Goal: Book appointment/travel/reservation

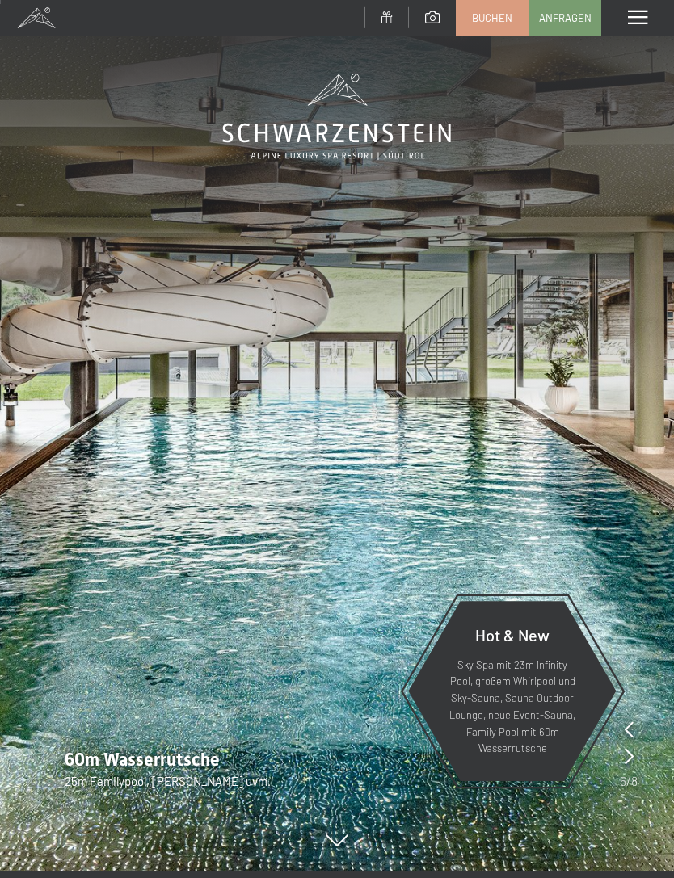
scroll to position [4, 0]
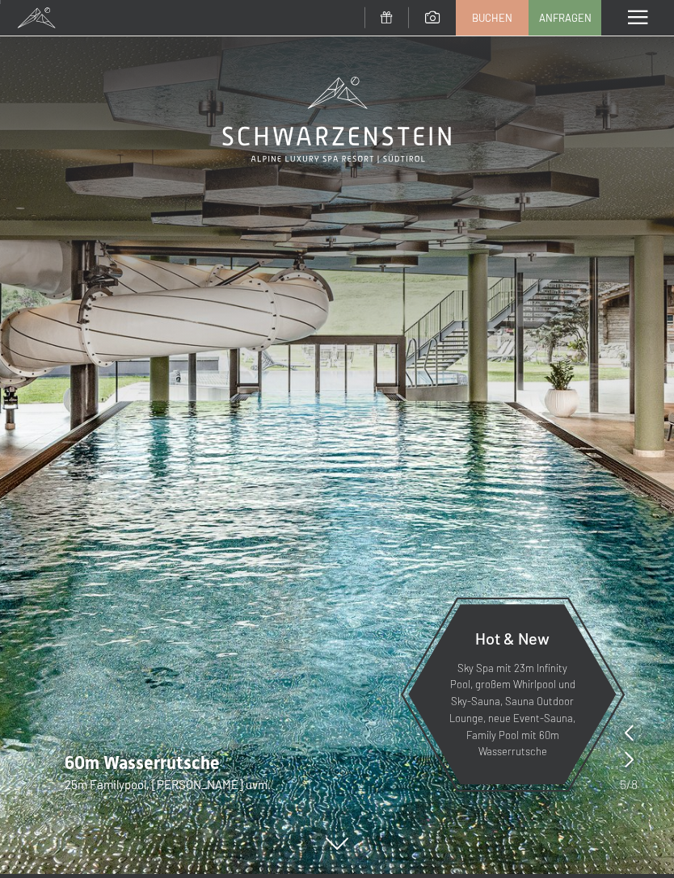
click at [632, 755] on icon at bounding box center [628, 759] width 9 height 16
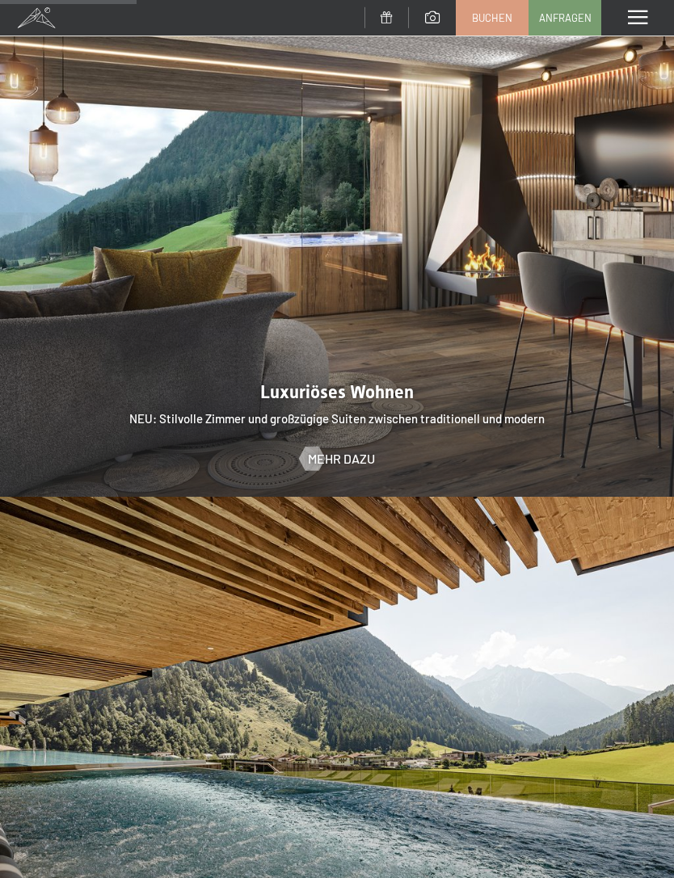
scroll to position [1502, 0]
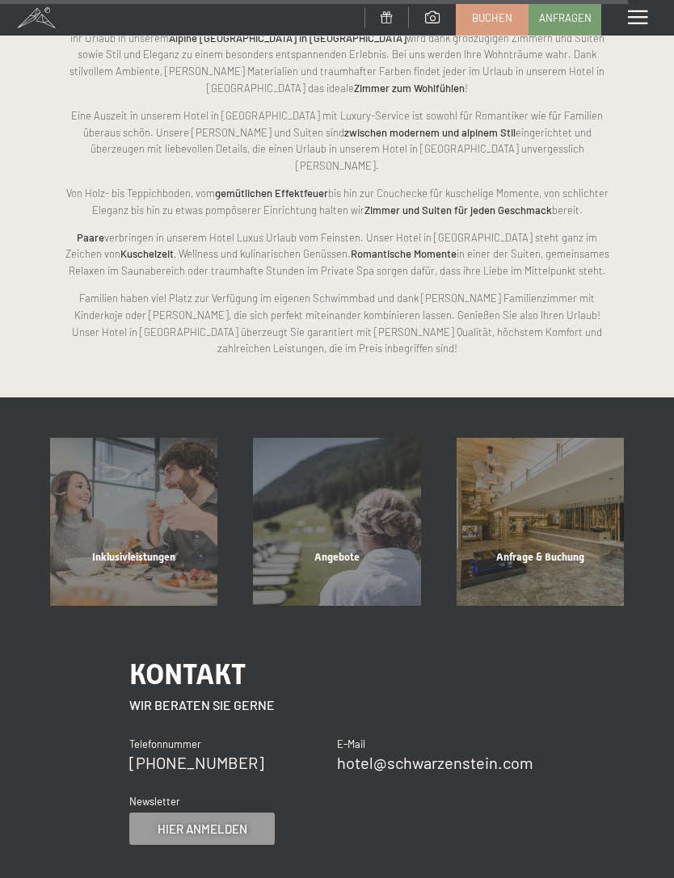
scroll to position [5898, 0]
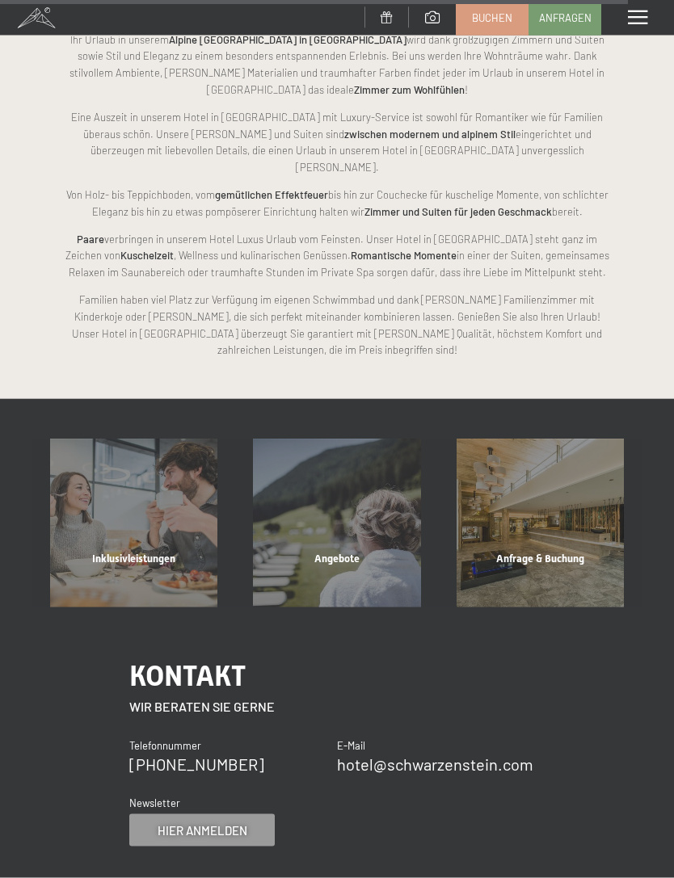
click at [162, 552] on div "Inklusivleistungen" at bounding box center [133, 579] width 203 height 55
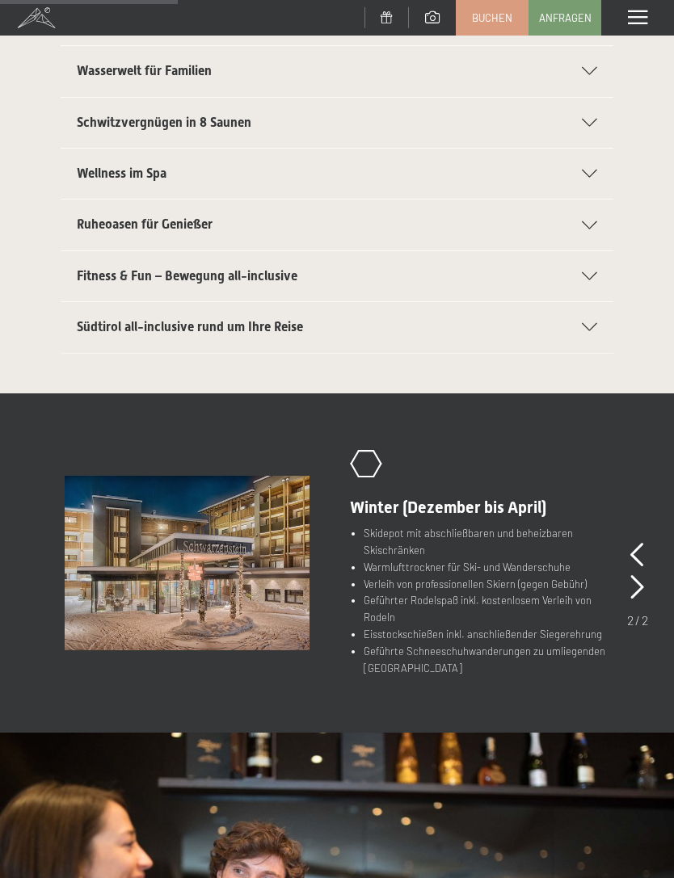
scroll to position [441, 0]
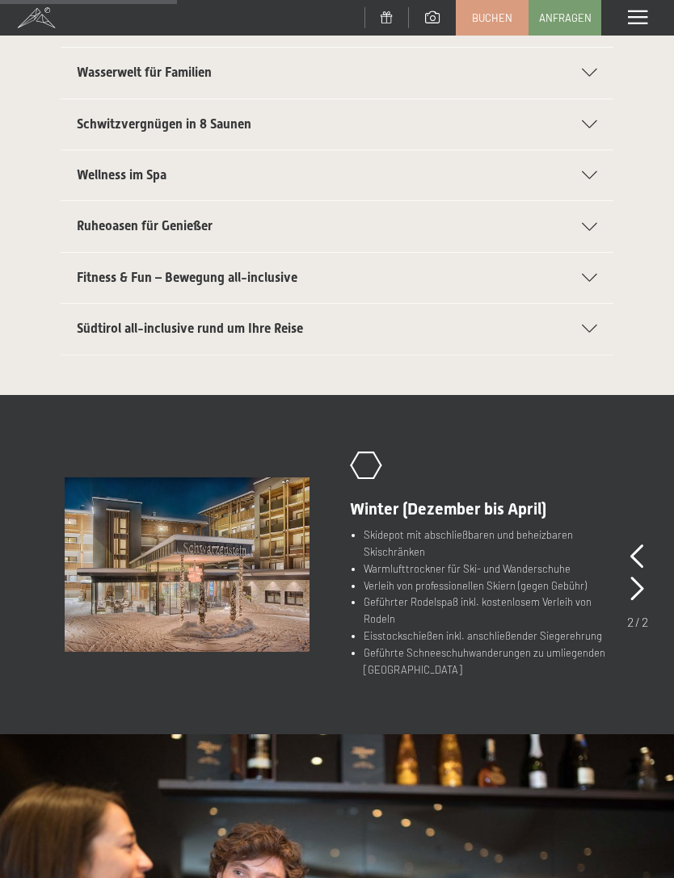
click at [641, 545] on icon at bounding box center [637, 556] width 14 height 24
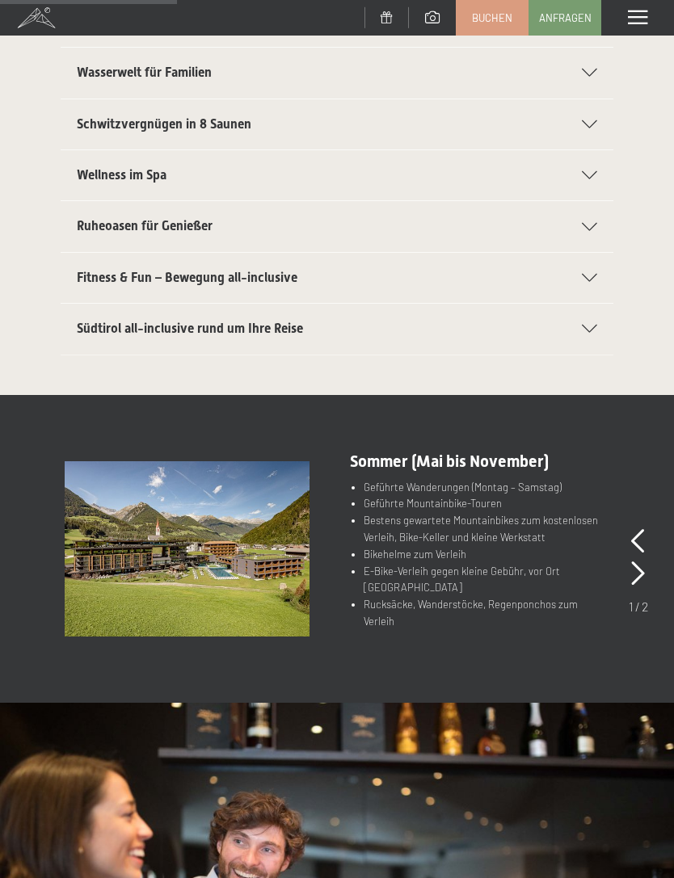
click at [644, 562] on icon at bounding box center [638, 573] width 14 height 24
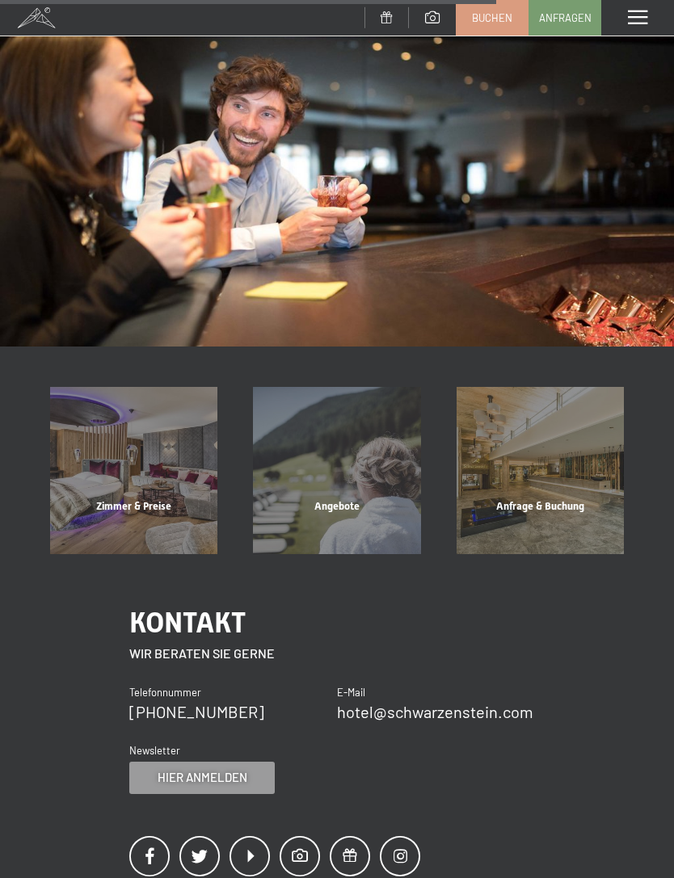
scroll to position [1162, 0]
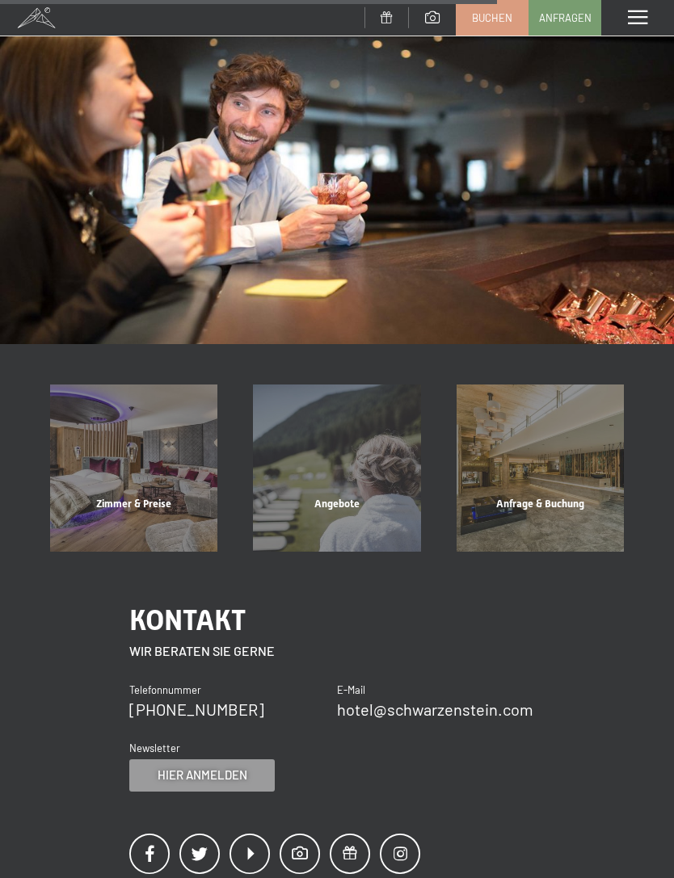
click at [352, 497] on div "Angebote" at bounding box center [336, 524] width 203 height 55
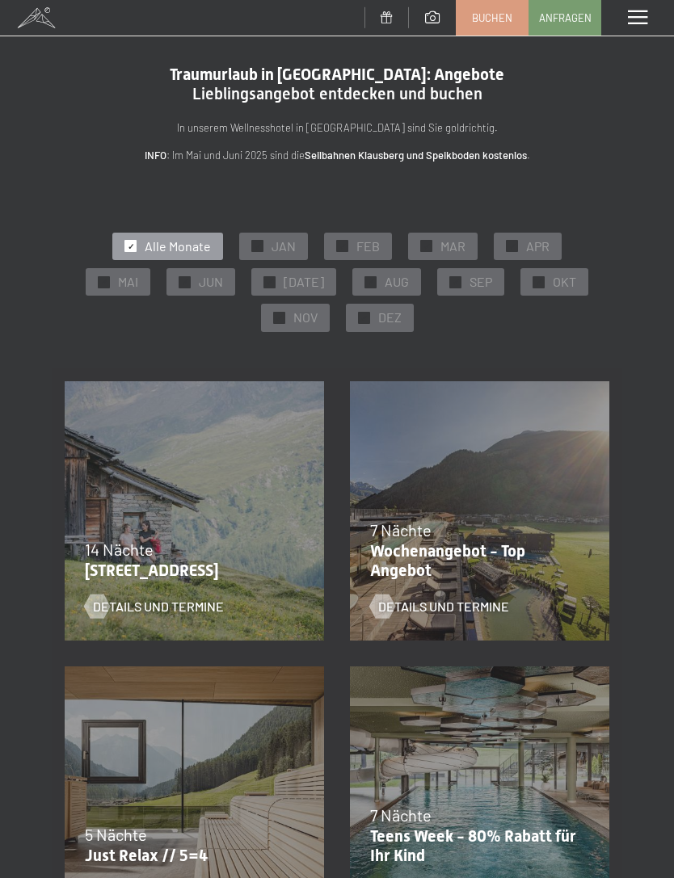
click at [437, 268] on div "✓ SEP" at bounding box center [470, 281] width 67 height 27
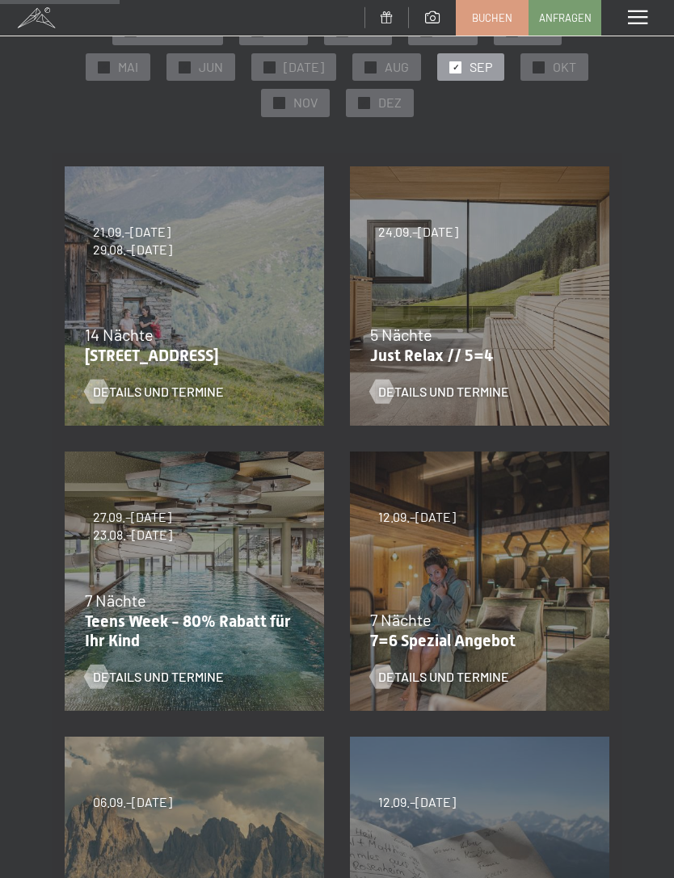
scroll to position [213, 0]
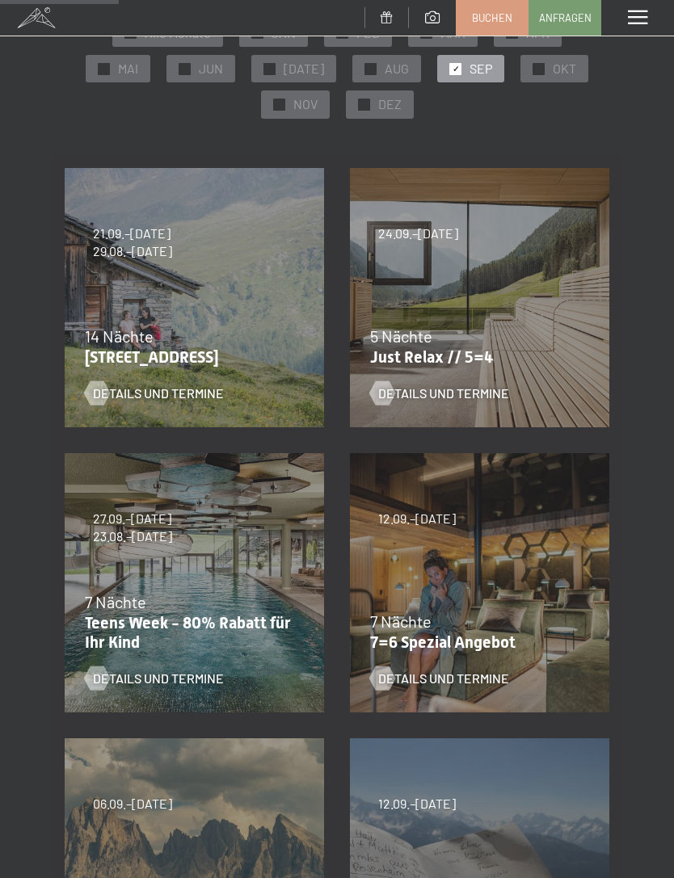
click at [536, 334] on div "5 Nächte" at bounding box center [475, 336] width 211 height 23
click at [540, 347] on p "Just Relax // 5=4" at bounding box center [475, 356] width 211 height 19
click at [460, 334] on div "5 Nächte" at bounding box center [475, 336] width 211 height 23
click at [473, 317] on div "24.09.–03.10.2025 26.10.–31.10.2025 21.12.–26.12.2025 04.01.–23.01.2026 08.03.–…" at bounding box center [479, 297] width 285 height 285
click at [495, 317] on div "24.09.–03.10.2025 26.10.–31.10.2025 21.12.–26.12.2025 04.01.–23.01.2026 08.03.–…" at bounding box center [479, 297] width 285 height 285
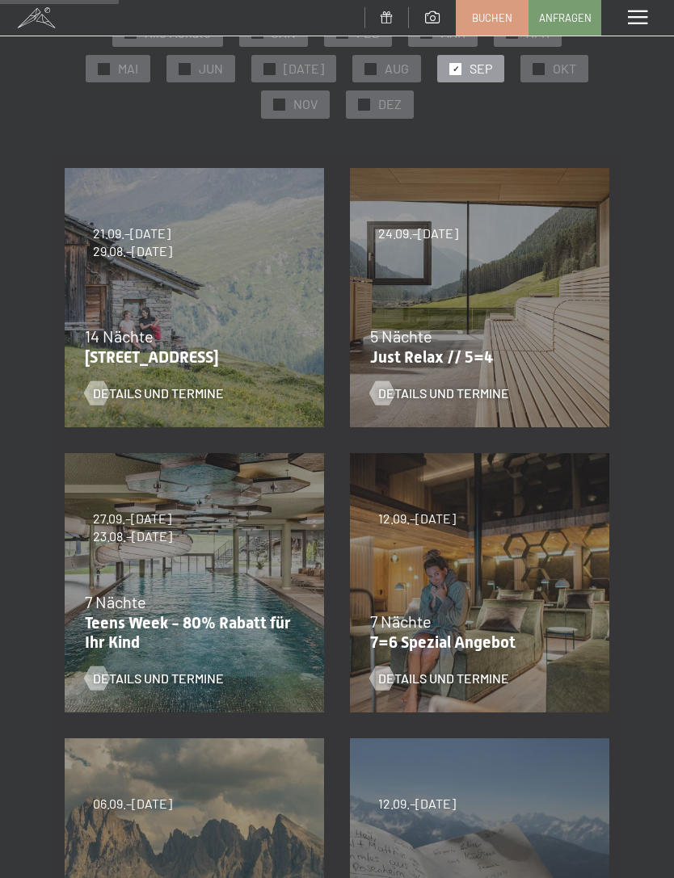
click at [493, 326] on div "5 Nächte" at bounding box center [475, 336] width 211 height 23
click at [402, 384] on span "Details und Termine" at bounding box center [443, 393] width 131 height 18
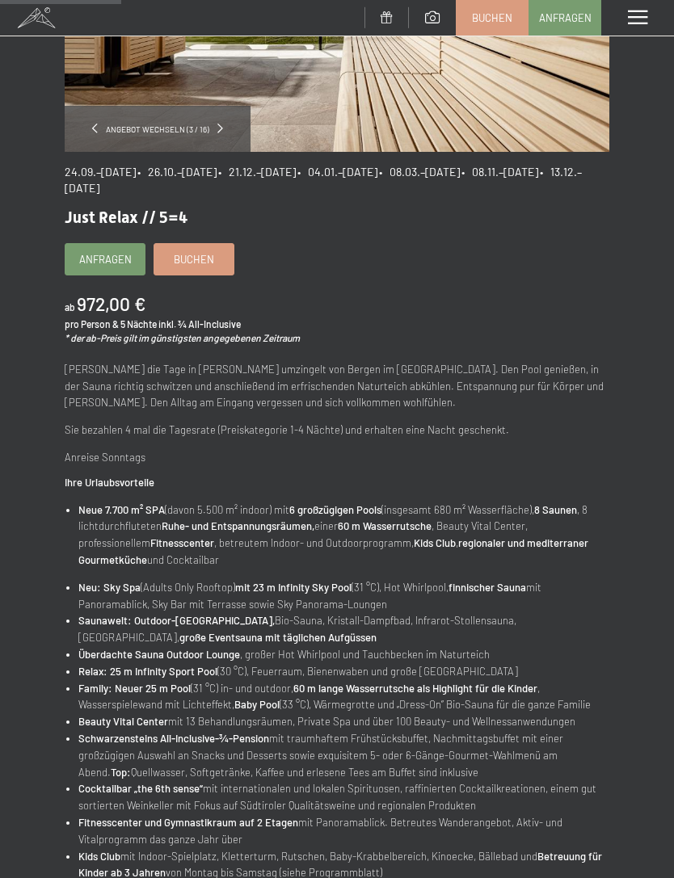
scroll to position [258, 0]
click at [671, 532] on div "Angebot wechseln (3 / 16) 24.09.–[DATE] • 26.10.–[DATE] • 21.12.–[DATE] • 04.01…" at bounding box center [337, 464] width 674 height 1234
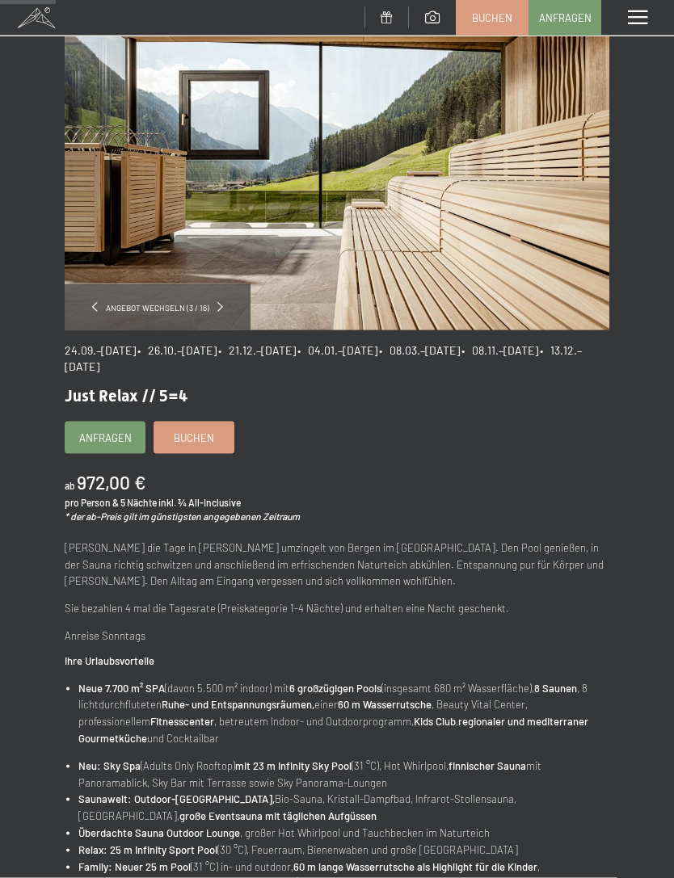
scroll to position [0, 0]
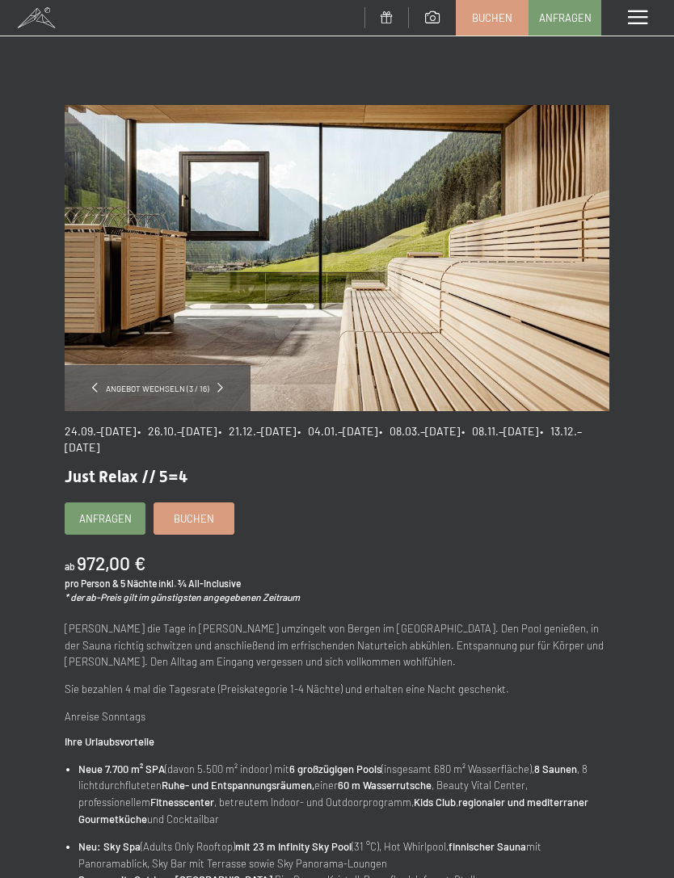
click at [645, 13] on span at bounding box center [637, 17] width 19 height 15
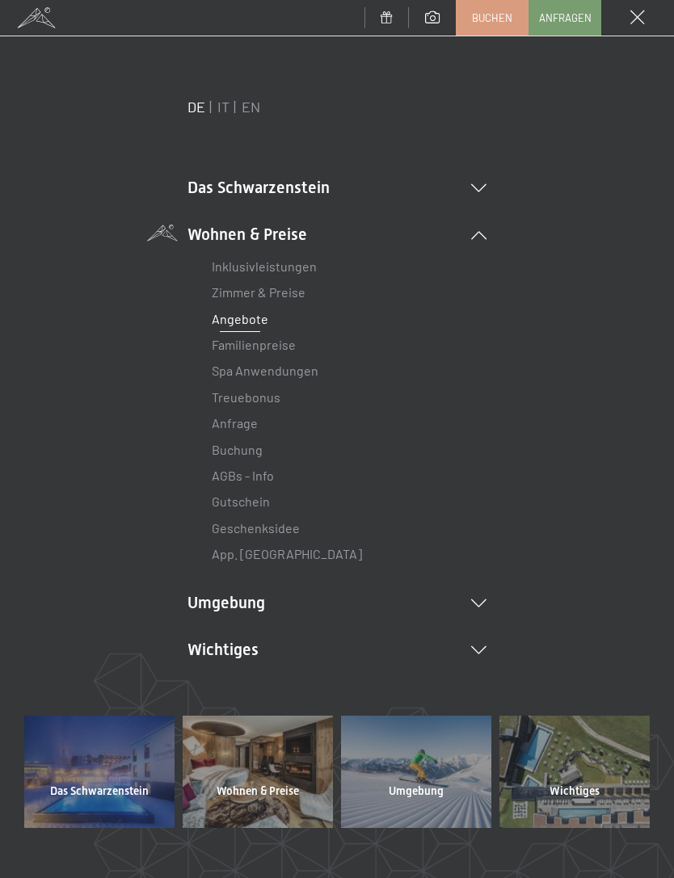
click at [296, 291] on link "Zimmer & Preise" at bounding box center [259, 291] width 94 height 15
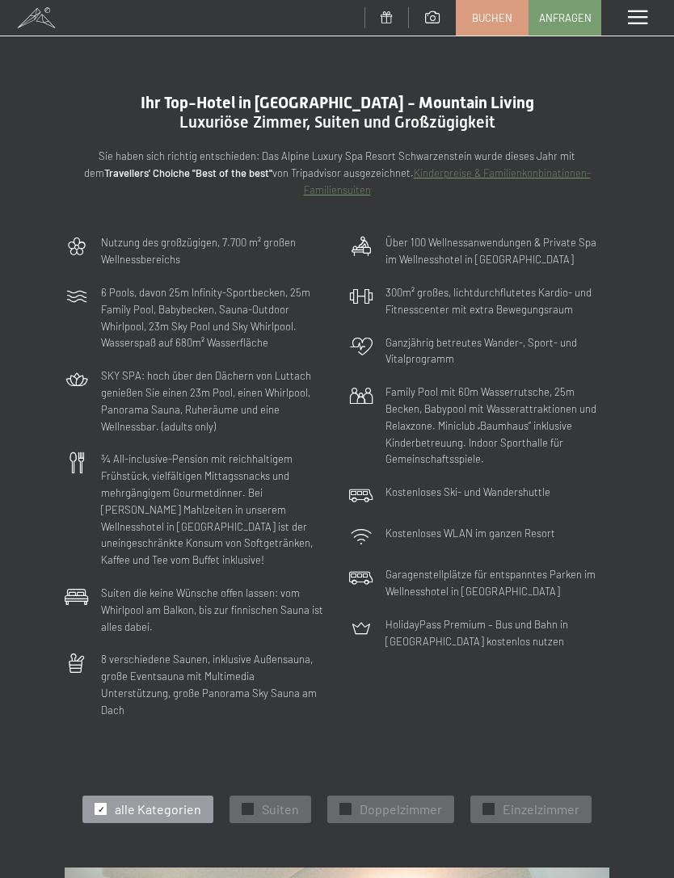
click at [628, 10] on span at bounding box center [637, 17] width 19 height 15
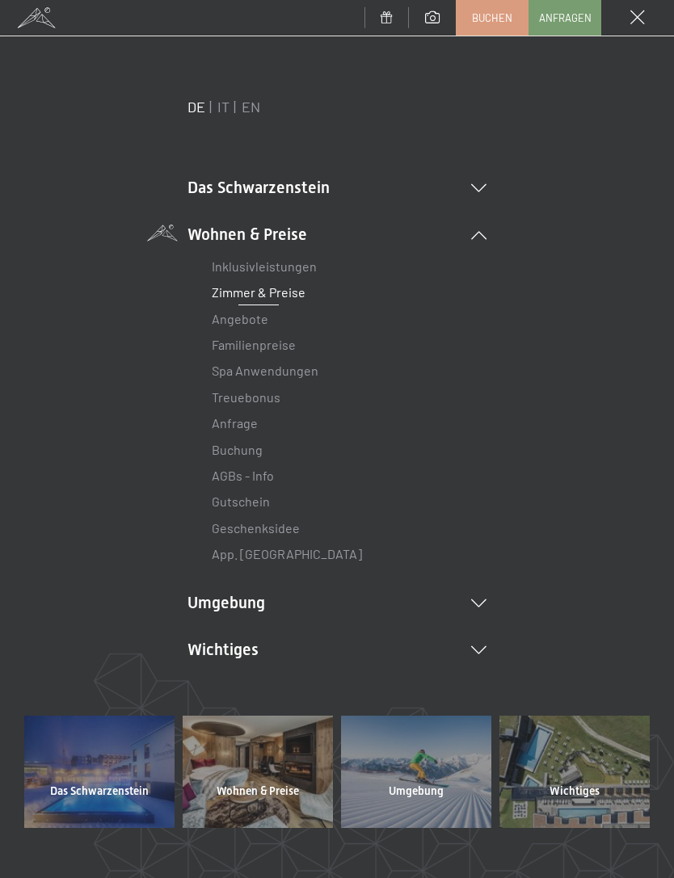
click at [280, 269] on link "Inklusivleistungen" at bounding box center [264, 265] width 105 height 15
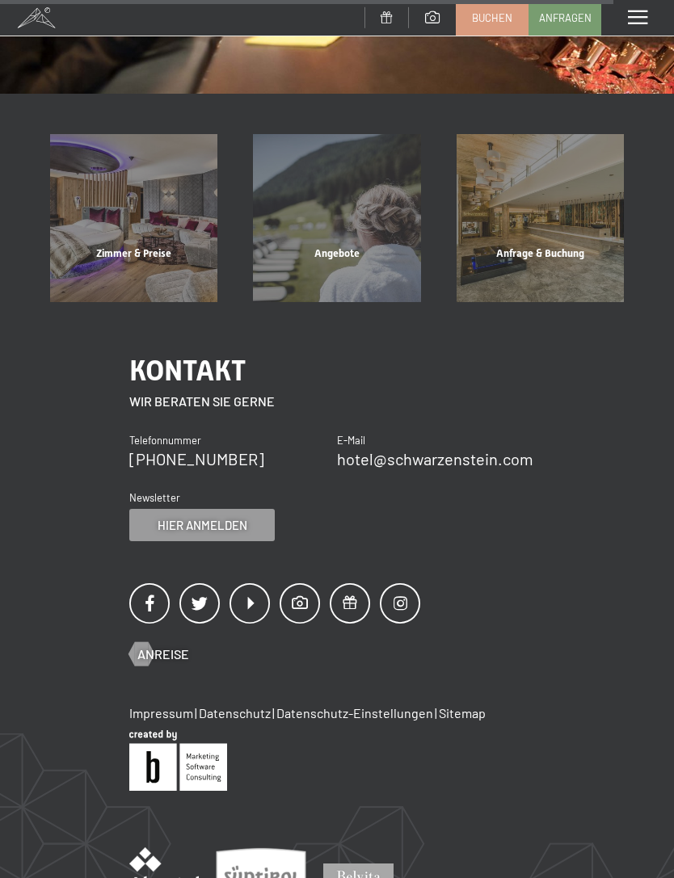
scroll to position [1479, 0]
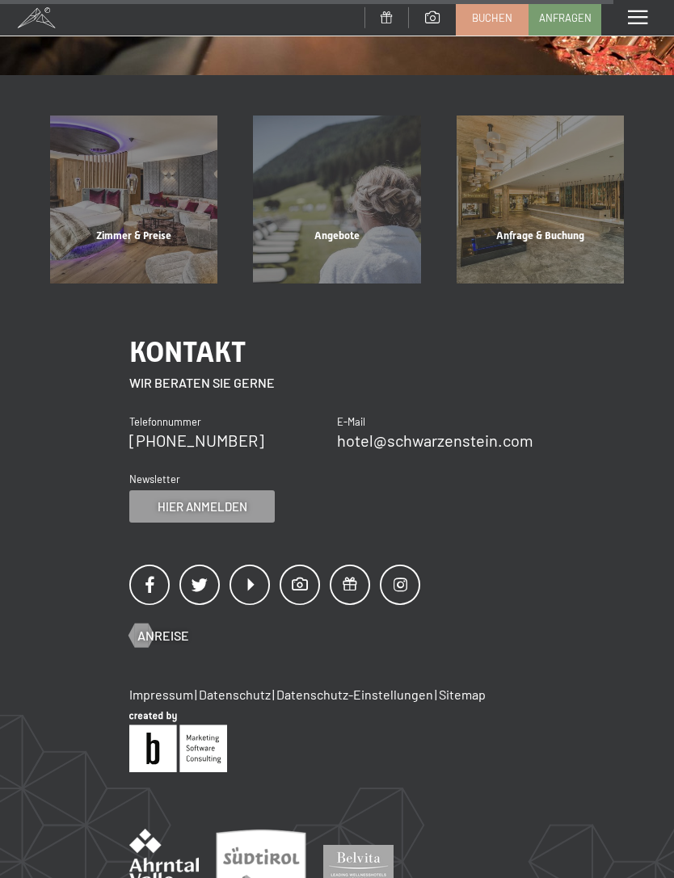
click at [342, 229] on div "Angebote" at bounding box center [336, 256] width 203 height 55
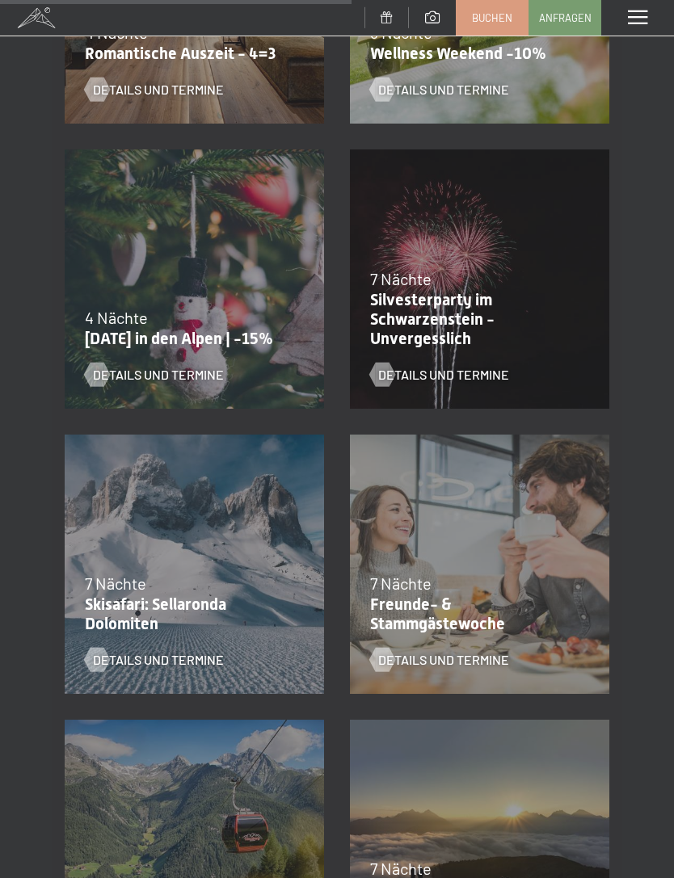
scroll to position [1374, 0]
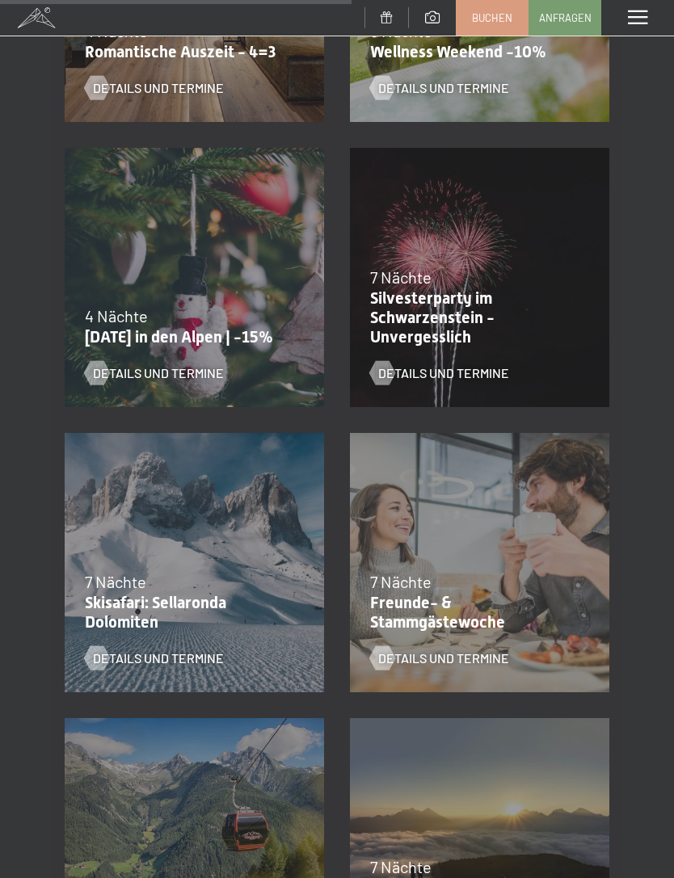
click at [514, 626] on div "Details und Termine" at bounding box center [469, 646] width 199 height 42
click at [388, 667] on div at bounding box center [382, 658] width 14 height 24
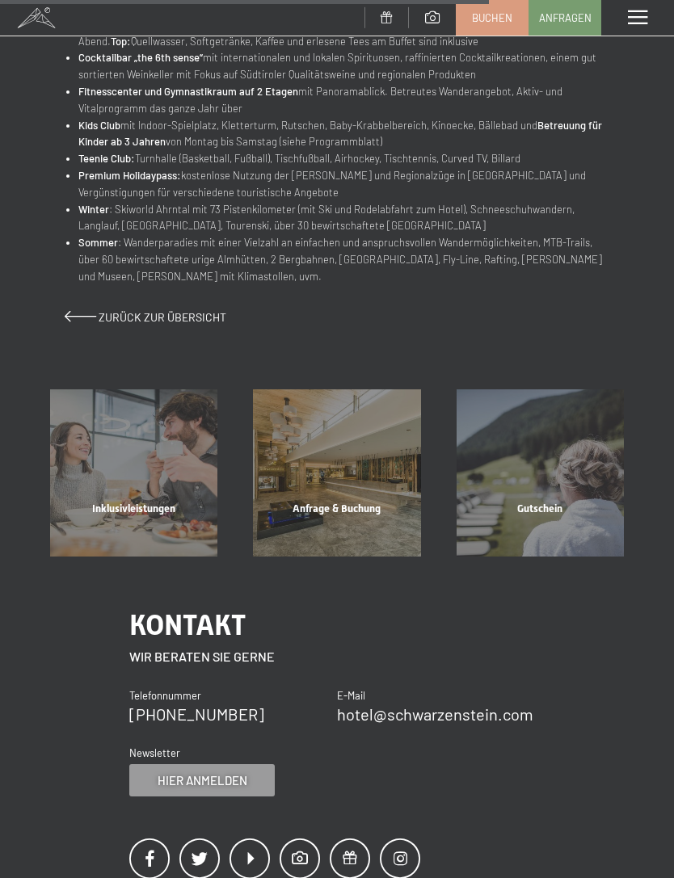
scroll to position [1030, 0]
click at [150, 309] on span "Zurück zur Übersicht" at bounding box center [163, 316] width 128 height 14
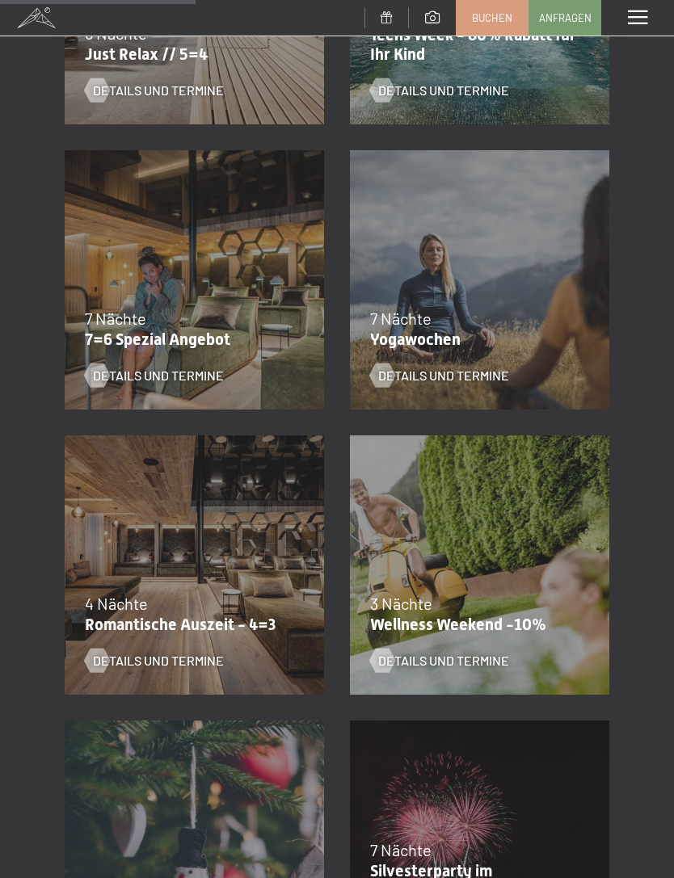
scroll to position [800, 0]
click at [232, 615] on p "Romantische Auszeit - 4=3" at bounding box center [190, 624] width 211 height 19
click at [127, 659] on span "Details und Termine" at bounding box center [158, 661] width 131 height 18
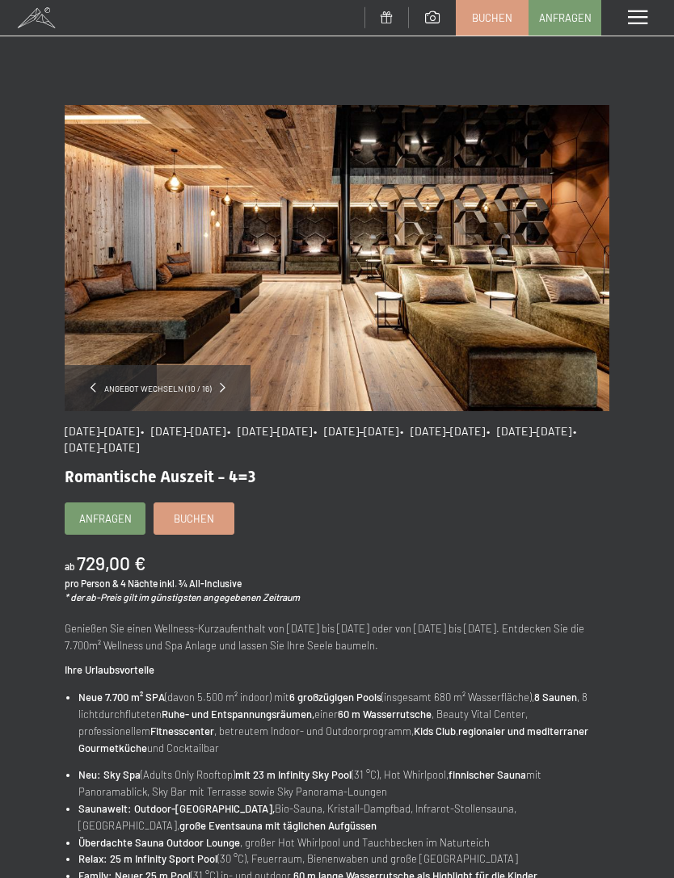
click at [230, 381] on div "Angebot wechseln (10 / 16)" at bounding box center [158, 388] width 186 height 46
click at [223, 382] on div "Angebot wechseln (10 / 16)" at bounding box center [158, 388] width 186 height 46
click at [225, 392] on span at bounding box center [223, 388] width 6 height 10
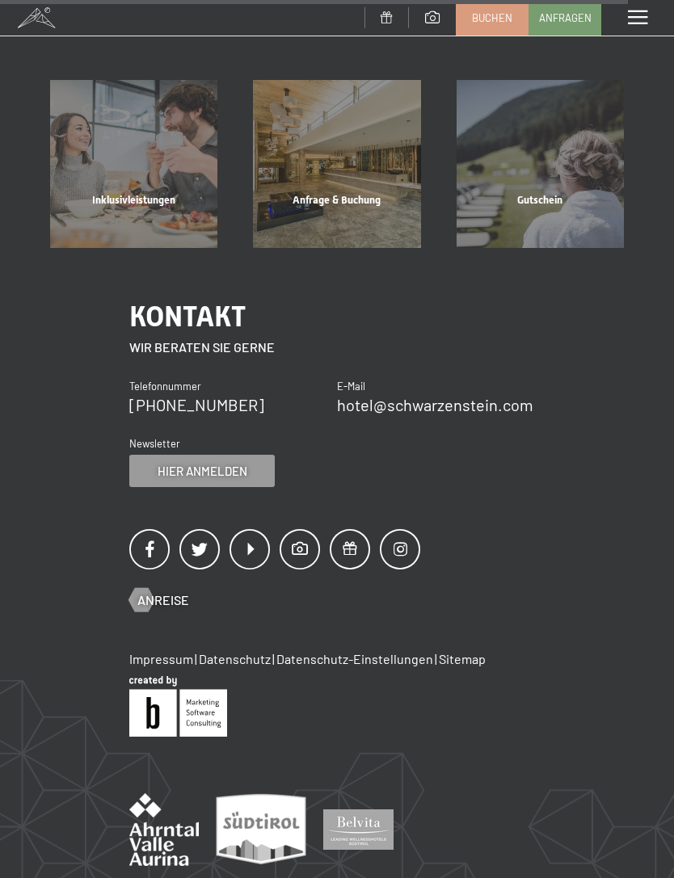
scroll to position [1390, 0]
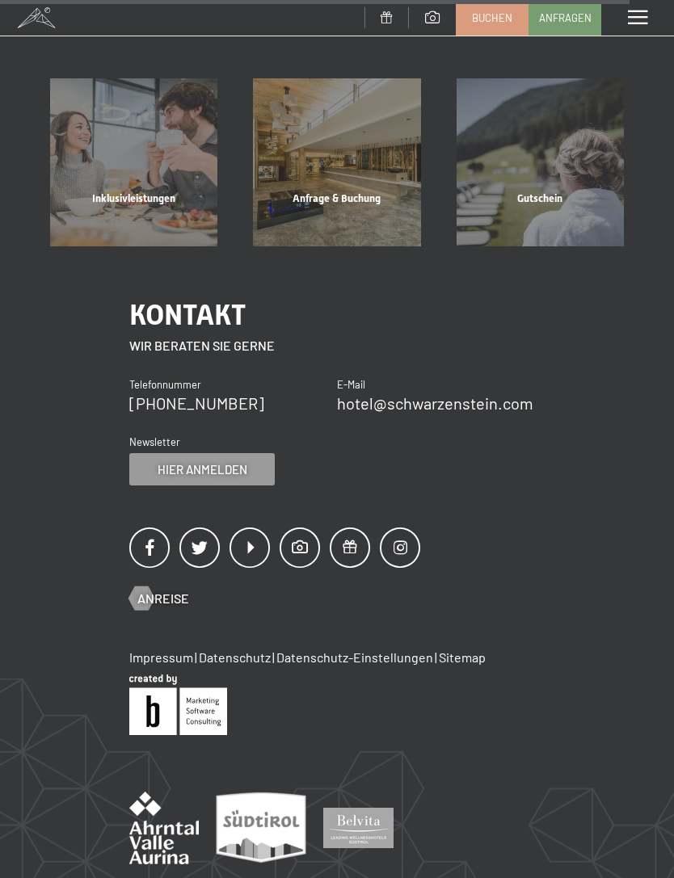
click at [159, 590] on span "Anreise" at bounding box center [163, 599] width 52 height 18
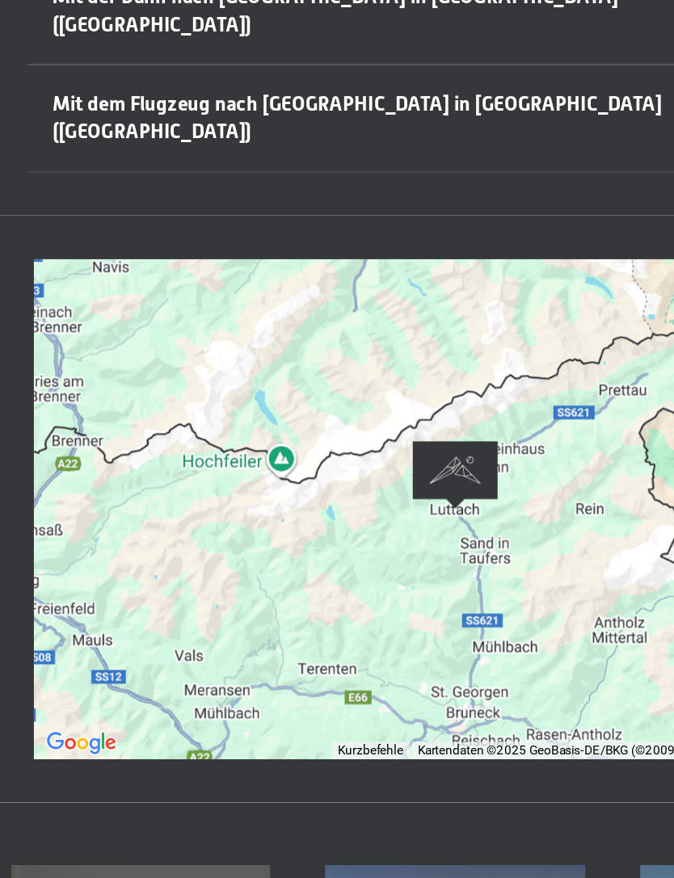
scroll to position [95, 0]
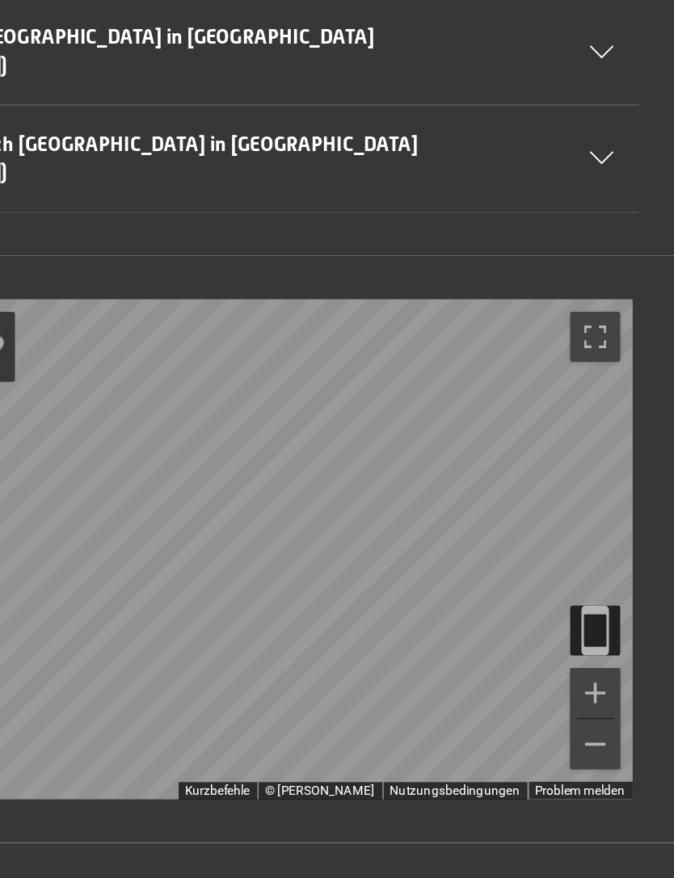
click at [582, 348] on icon at bounding box center [589, 352] width 15 height 8
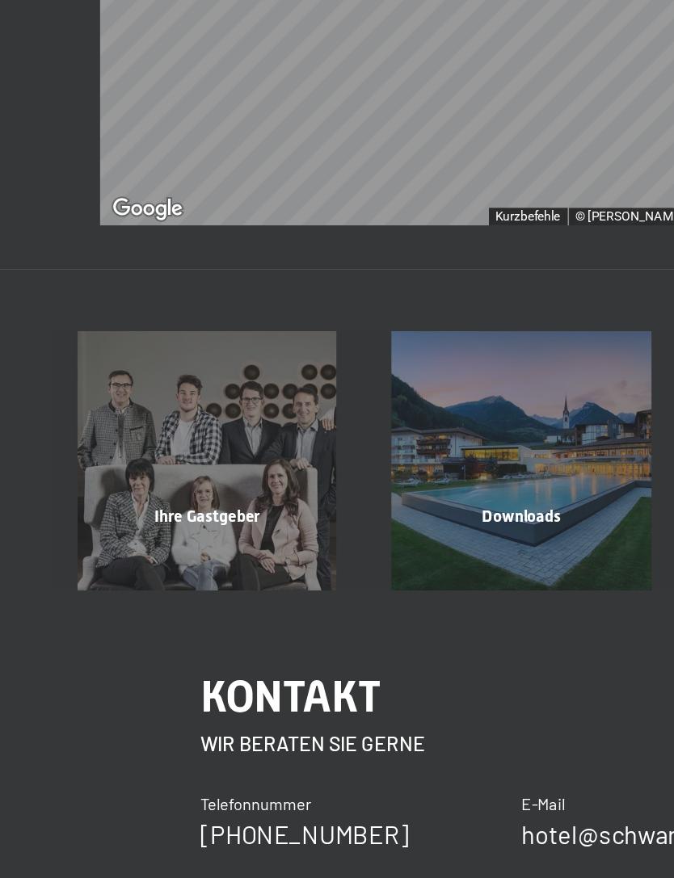
scroll to position [628, 0]
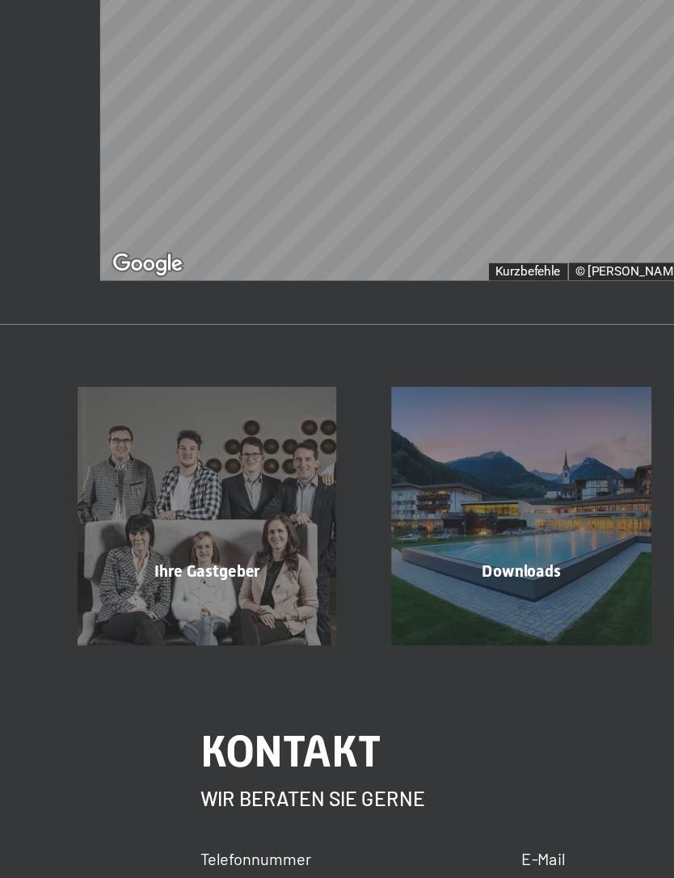
click at [152, 570] on span "Ihre Gastgeber" at bounding box center [133, 576] width 69 height 12
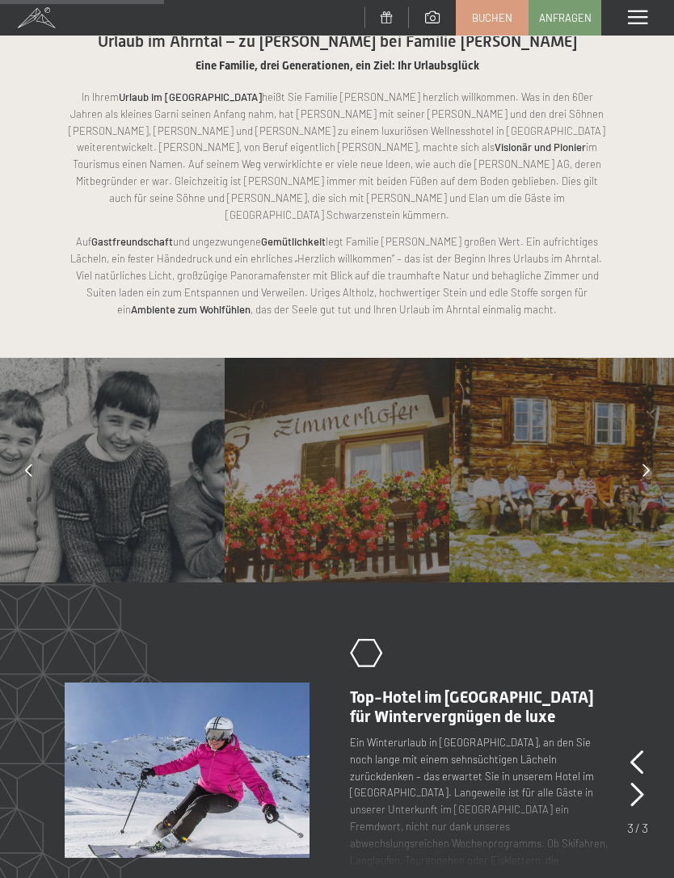
scroll to position [855, 0]
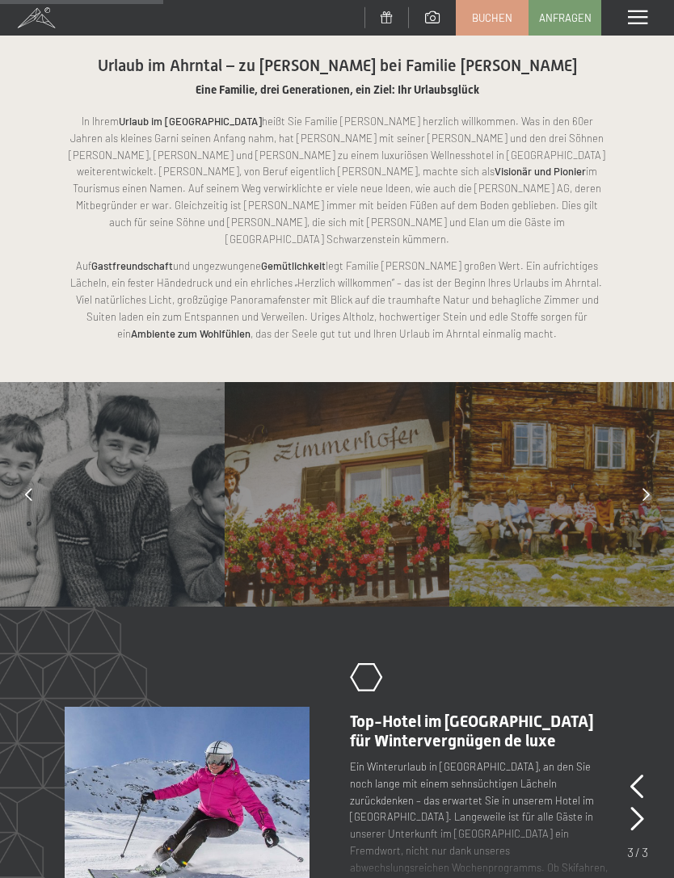
click at [646, 474] on div at bounding box center [645, 494] width 40 height 40
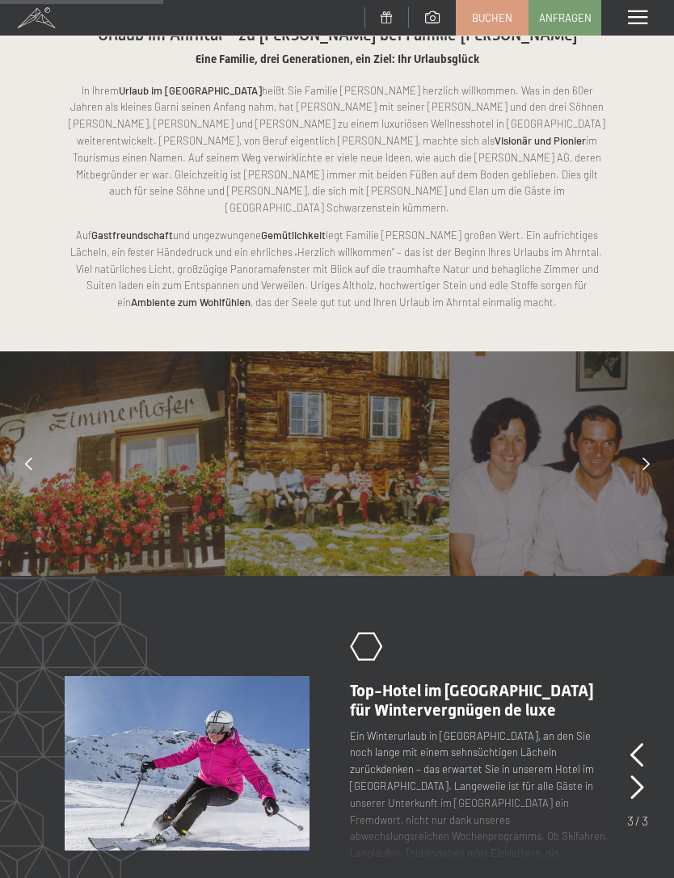
click at [649, 451] on div at bounding box center [561, 463] width 225 height 225
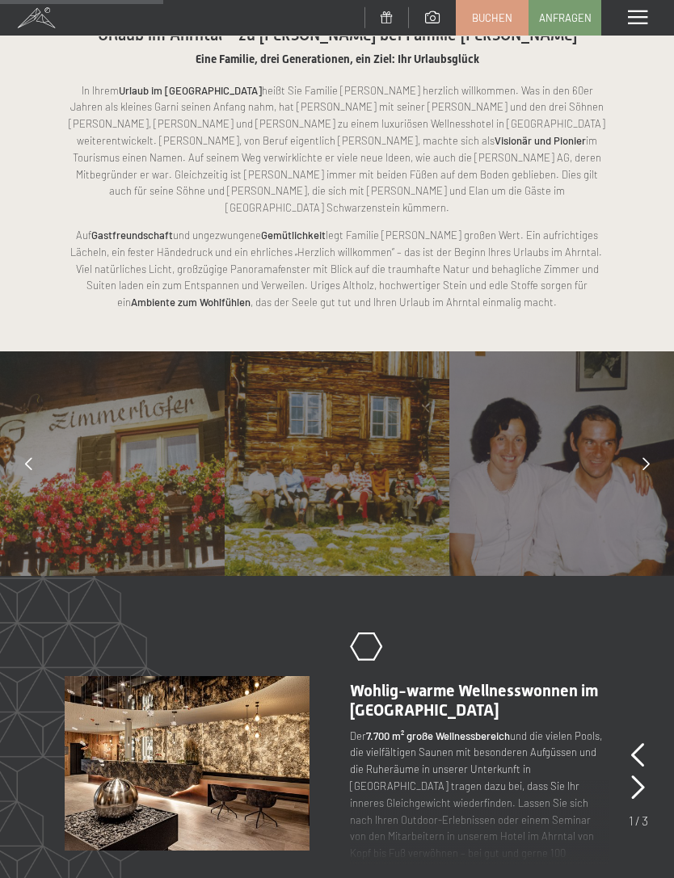
click at [636, 443] on div at bounding box center [645, 463] width 40 height 40
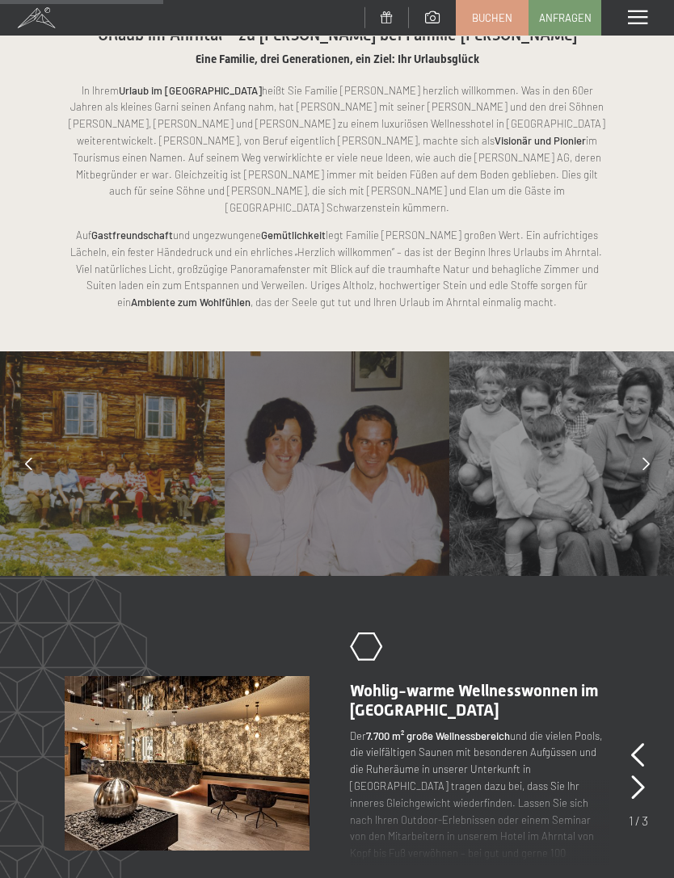
click at [642, 457] on icon at bounding box center [645, 463] width 7 height 13
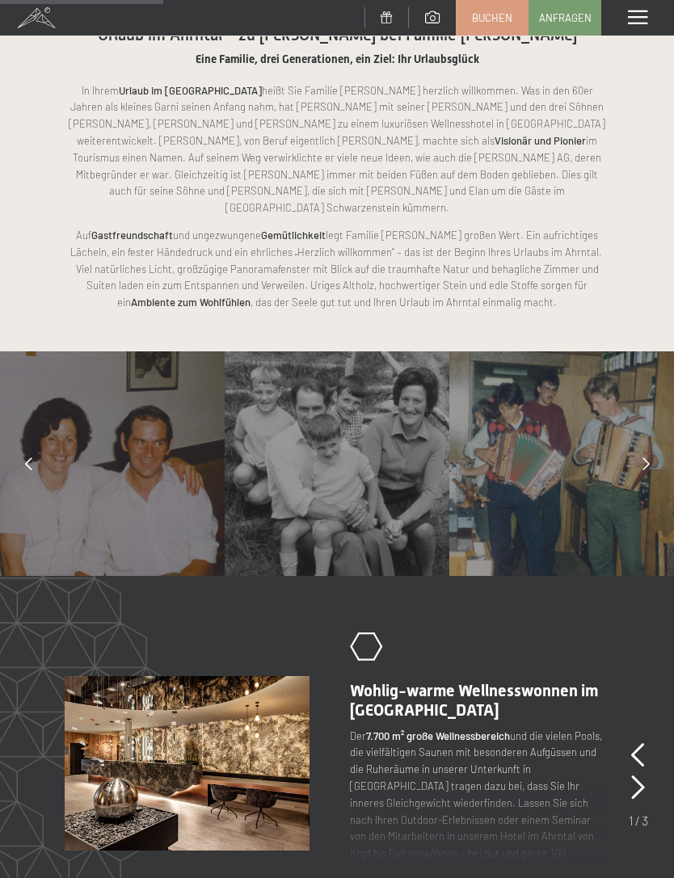
click at [646, 457] on icon at bounding box center [645, 463] width 7 height 13
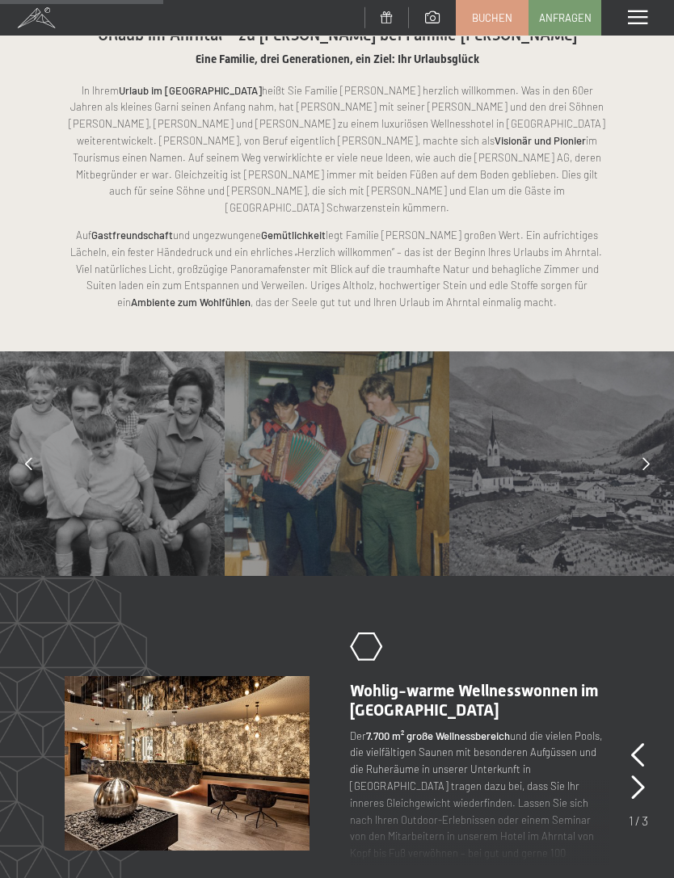
click at [645, 457] on icon at bounding box center [645, 463] width 7 height 13
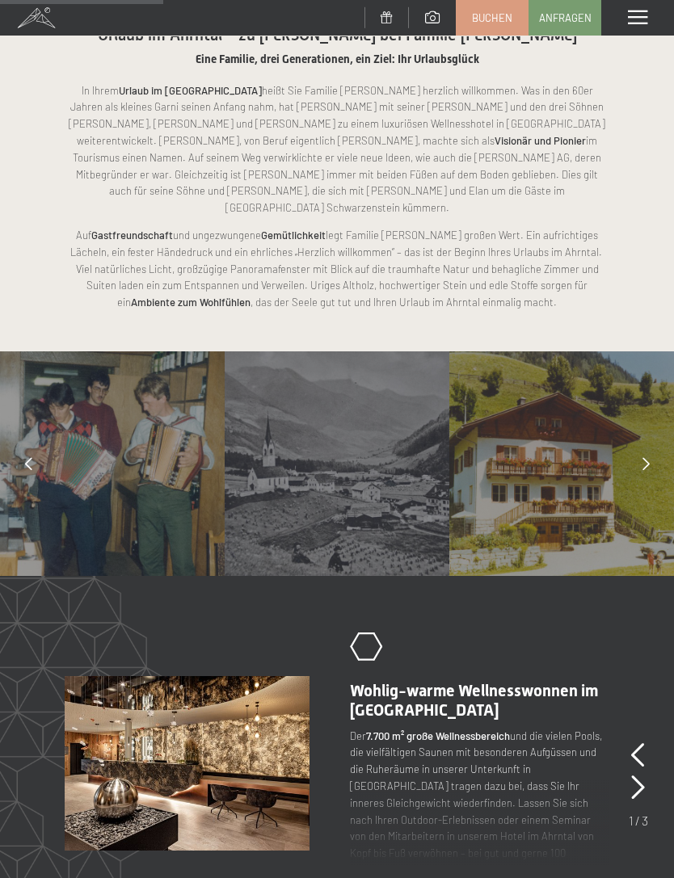
click at [646, 457] on icon at bounding box center [645, 463] width 7 height 13
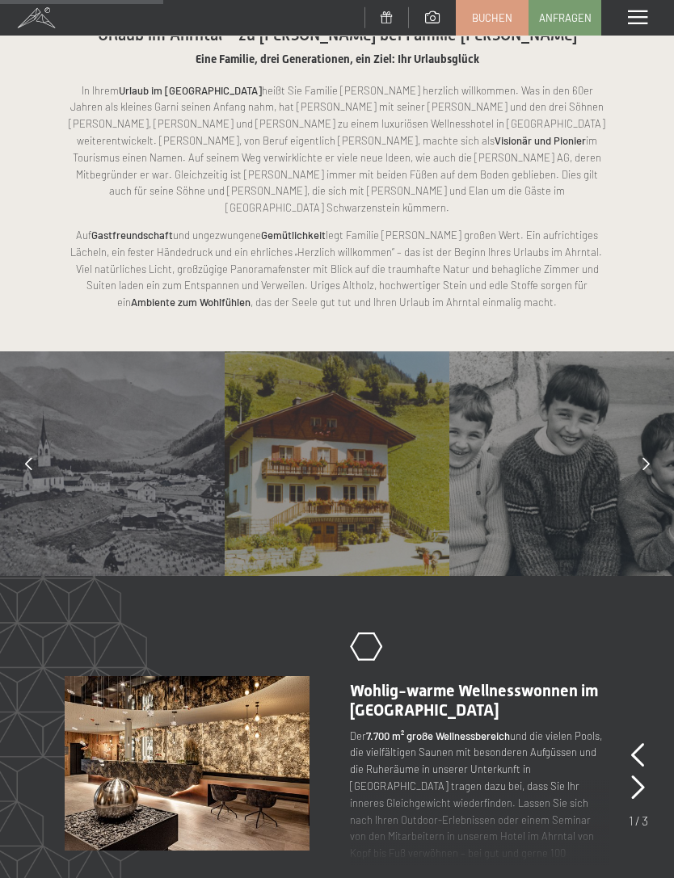
click at [650, 443] on div at bounding box center [645, 463] width 40 height 40
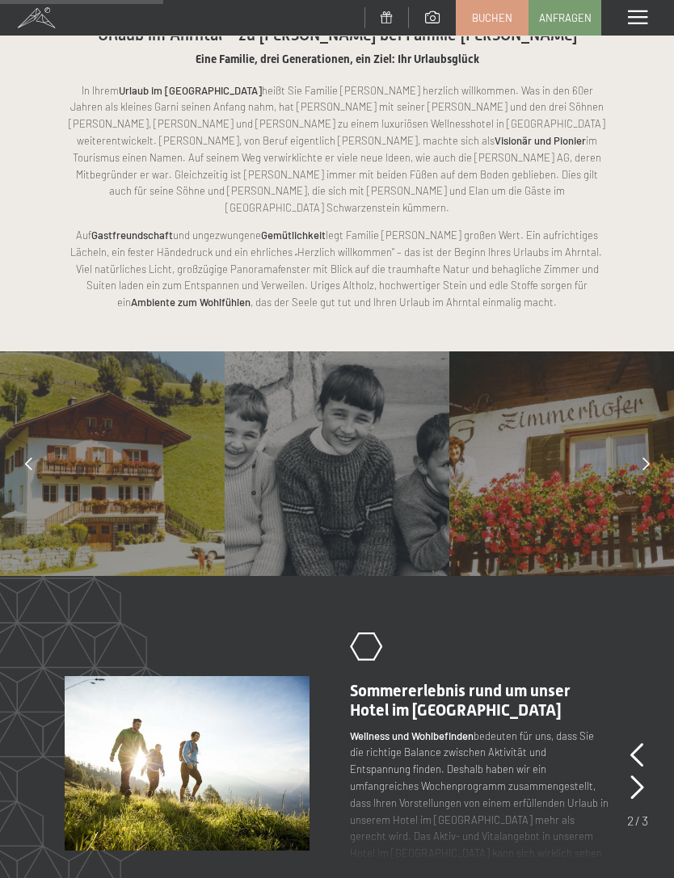
click at [645, 457] on icon at bounding box center [645, 463] width 7 height 13
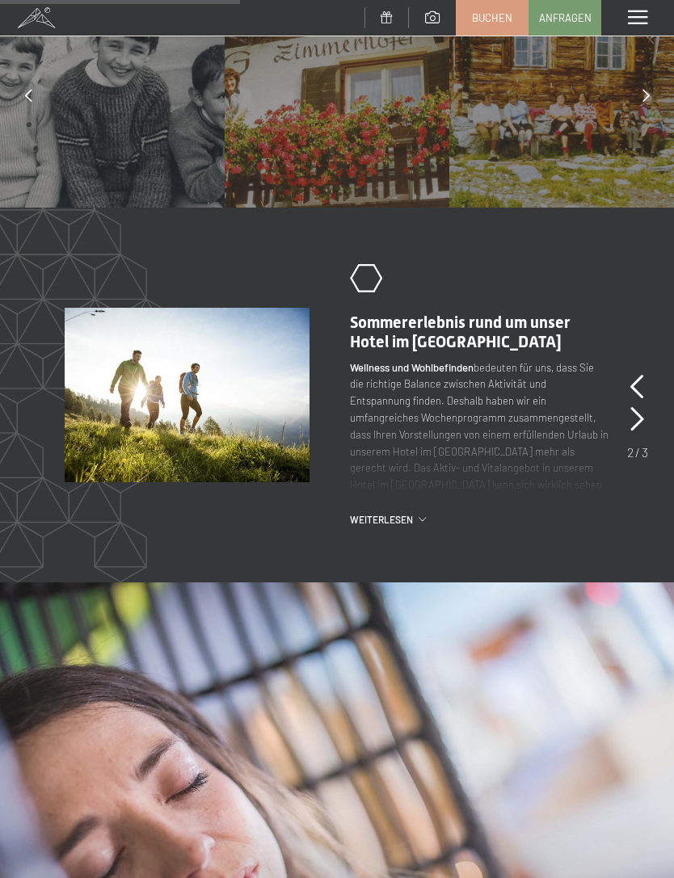
scroll to position [1224, 0]
